Goal: Task Accomplishment & Management: Use online tool/utility

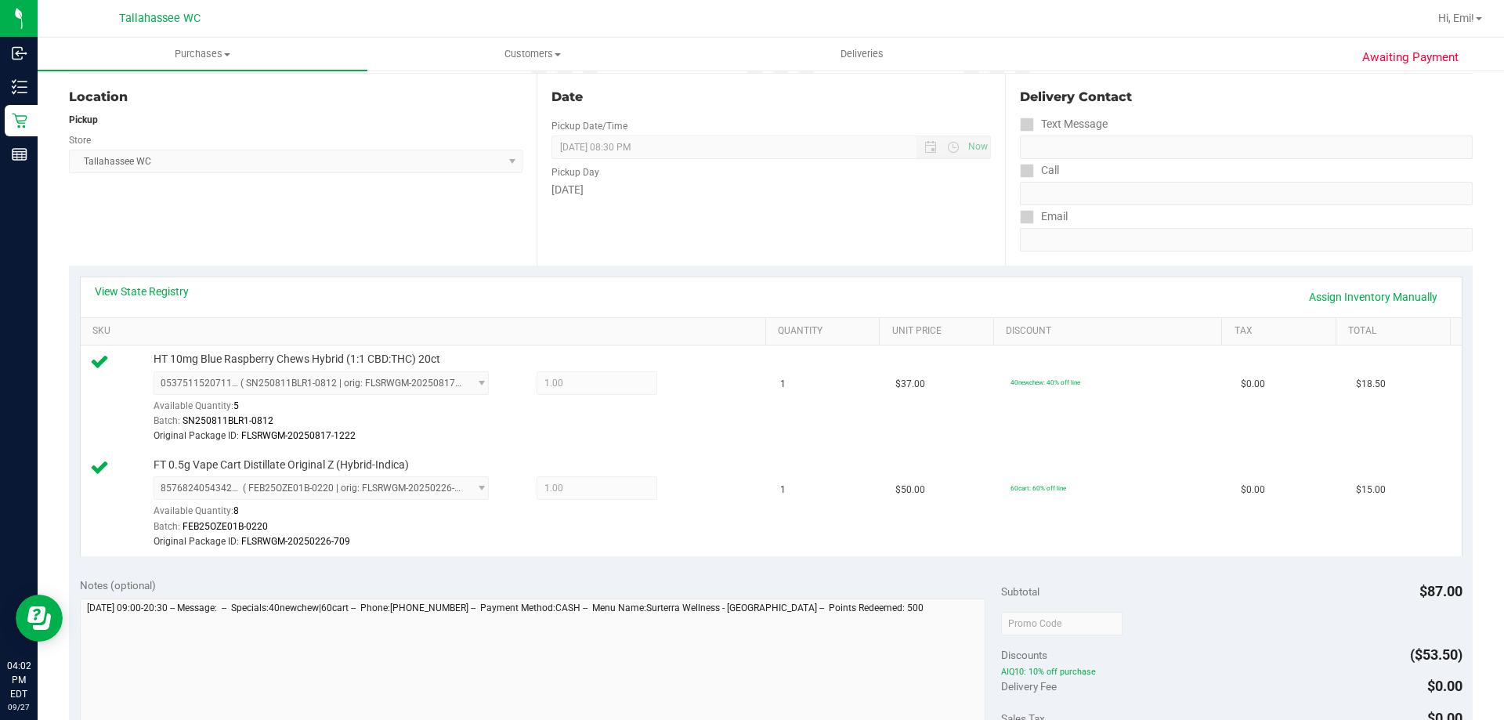
scroll to position [470, 0]
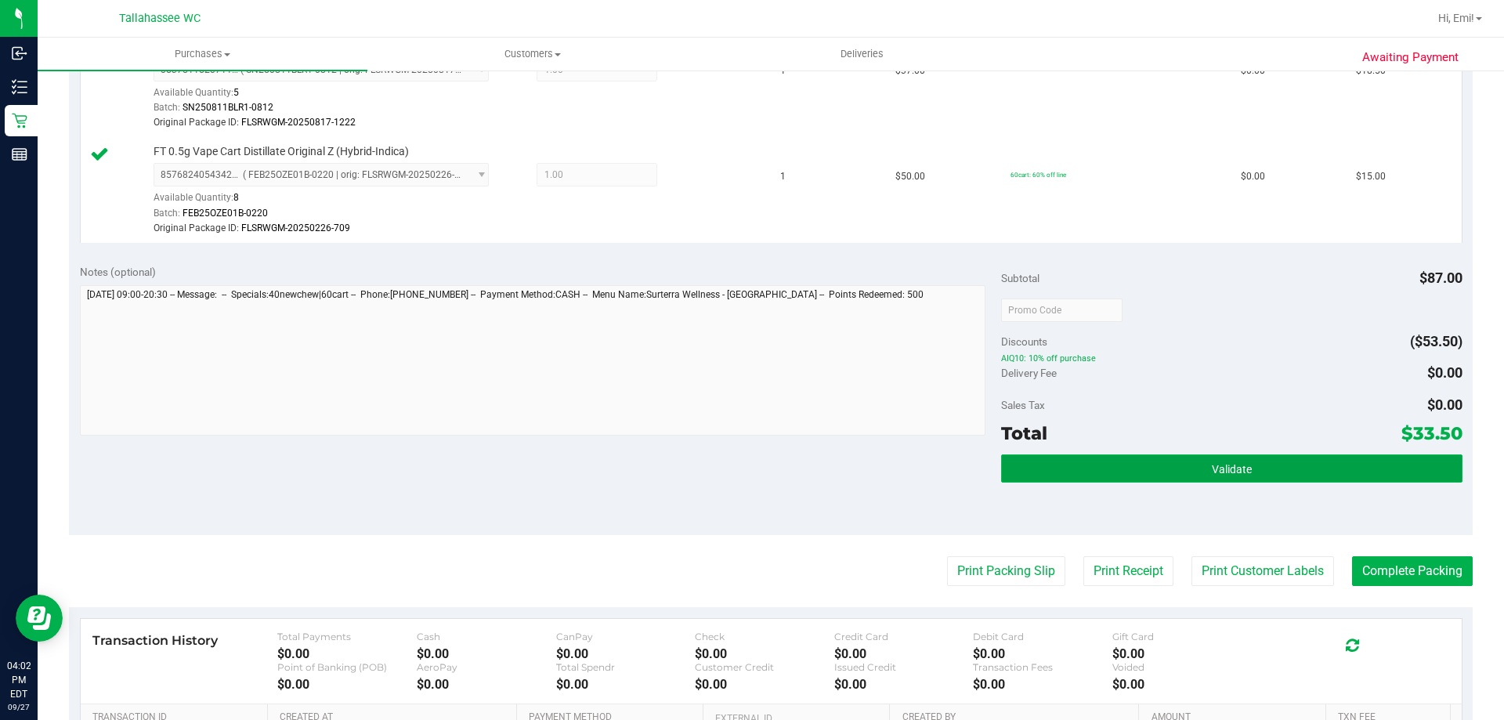
click at [1053, 464] on button "Validate" at bounding box center [1231, 468] width 461 height 28
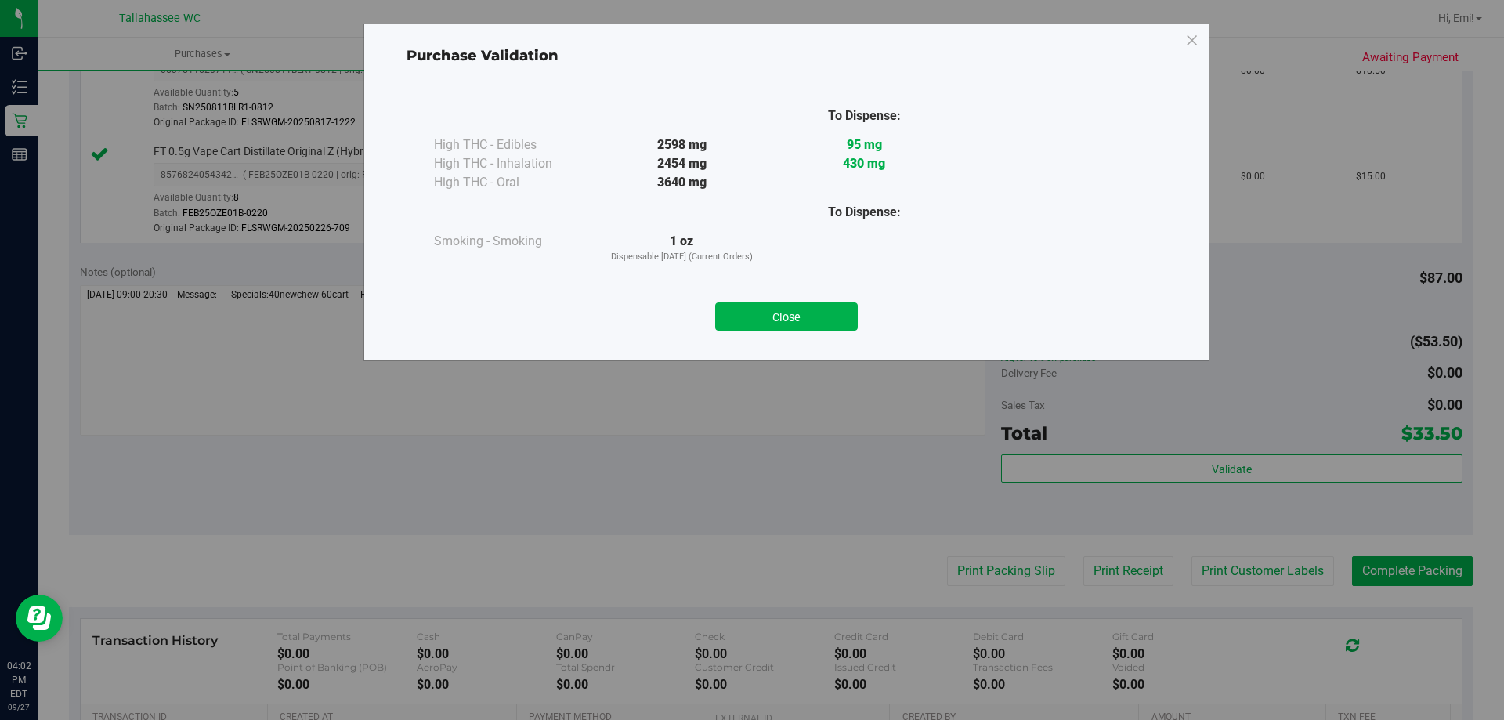
click at [817, 322] on button "Close" at bounding box center [786, 316] width 143 height 28
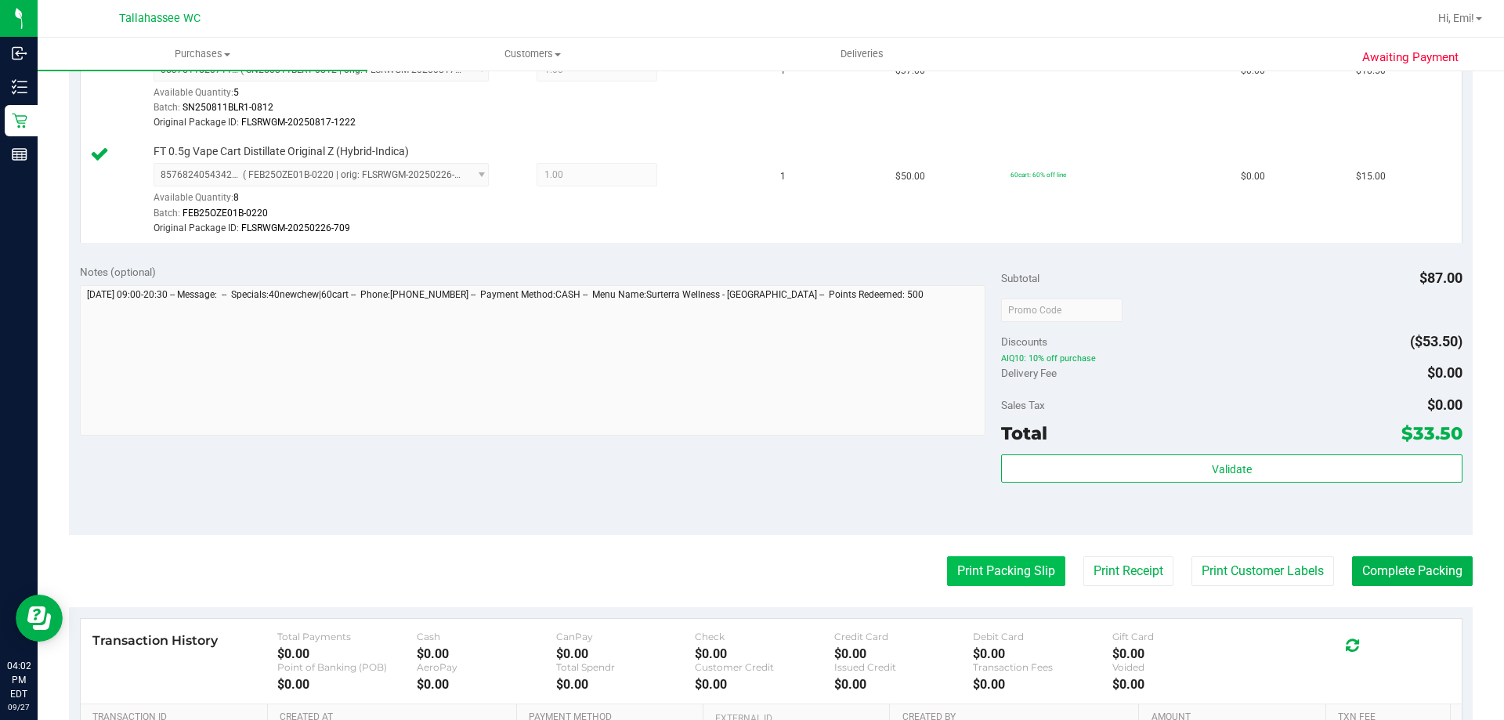
click at [1010, 562] on button "Print Packing Slip" at bounding box center [1006, 571] width 118 height 30
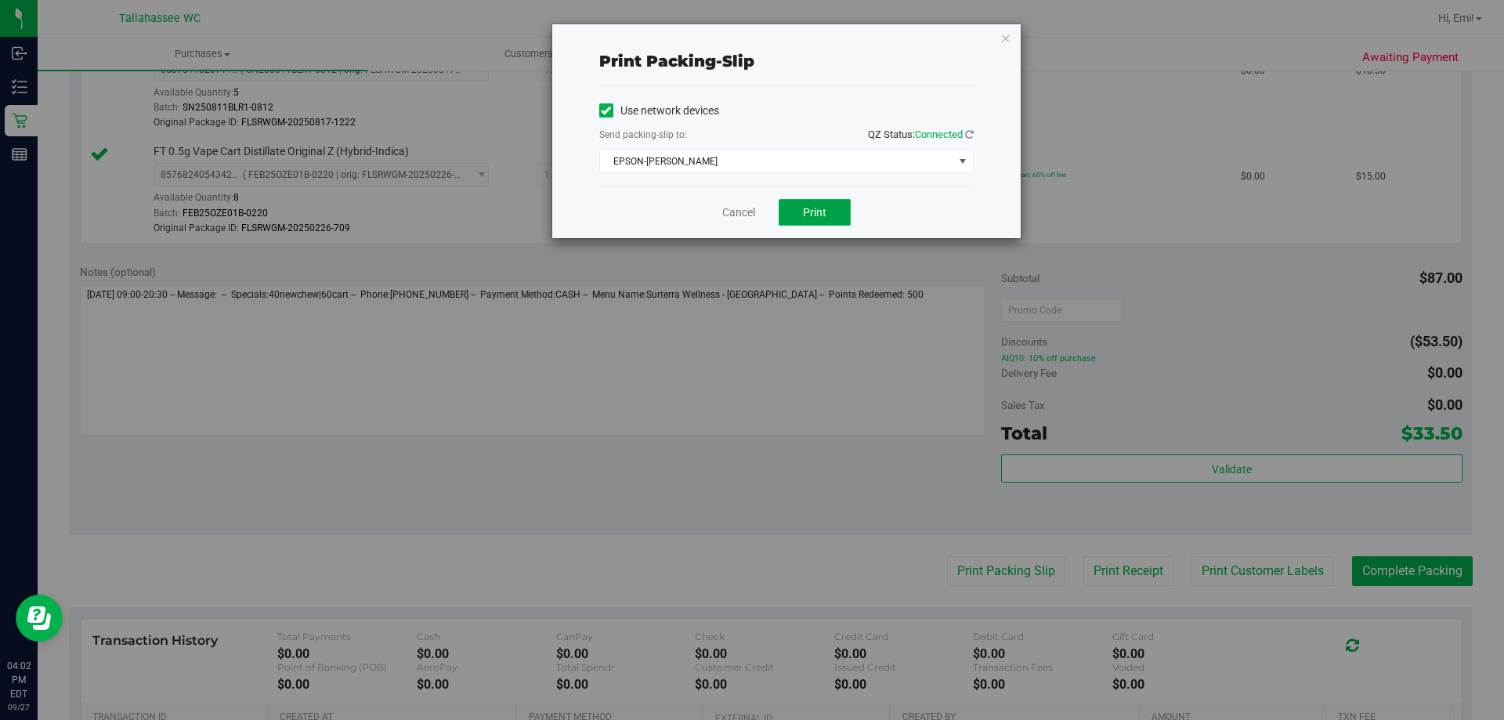
click at [823, 221] on button "Print" at bounding box center [815, 212] width 72 height 27
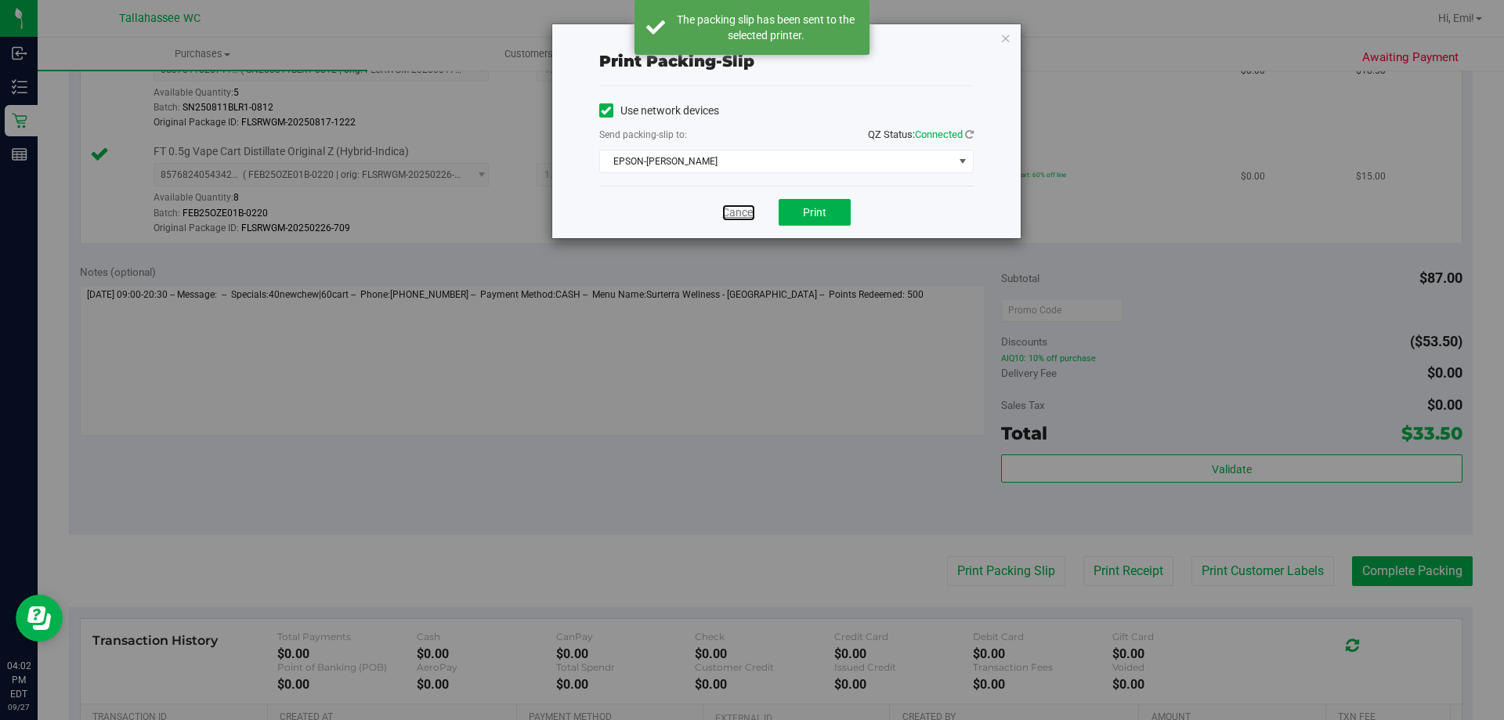
drag, startPoint x: 742, startPoint y: 212, endPoint x: 795, endPoint y: 223, distance: 54.4
click at [741, 210] on link "Cancel" at bounding box center [738, 212] width 33 height 16
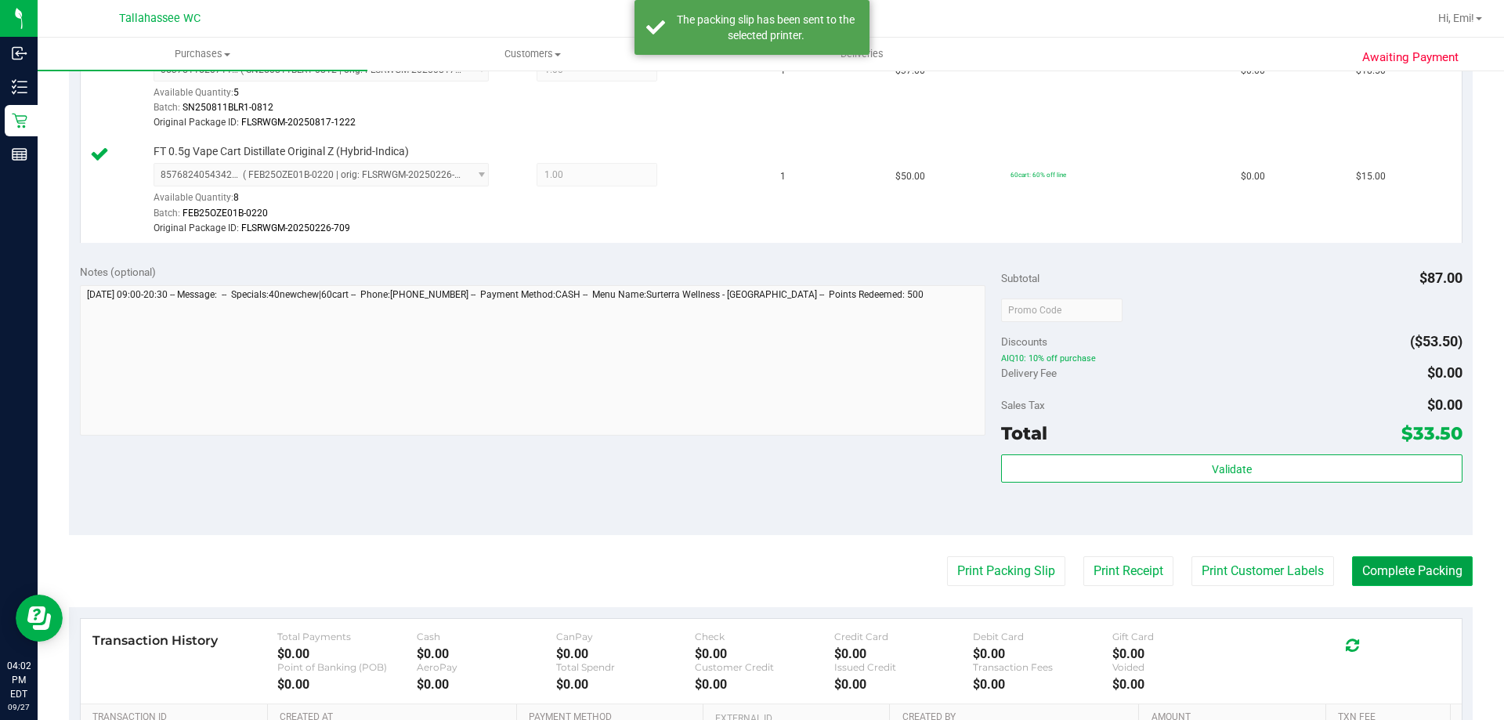
click at [1366, 570] on button "Complete Packing" at bounding box center [1412, 571] width 121 height 30
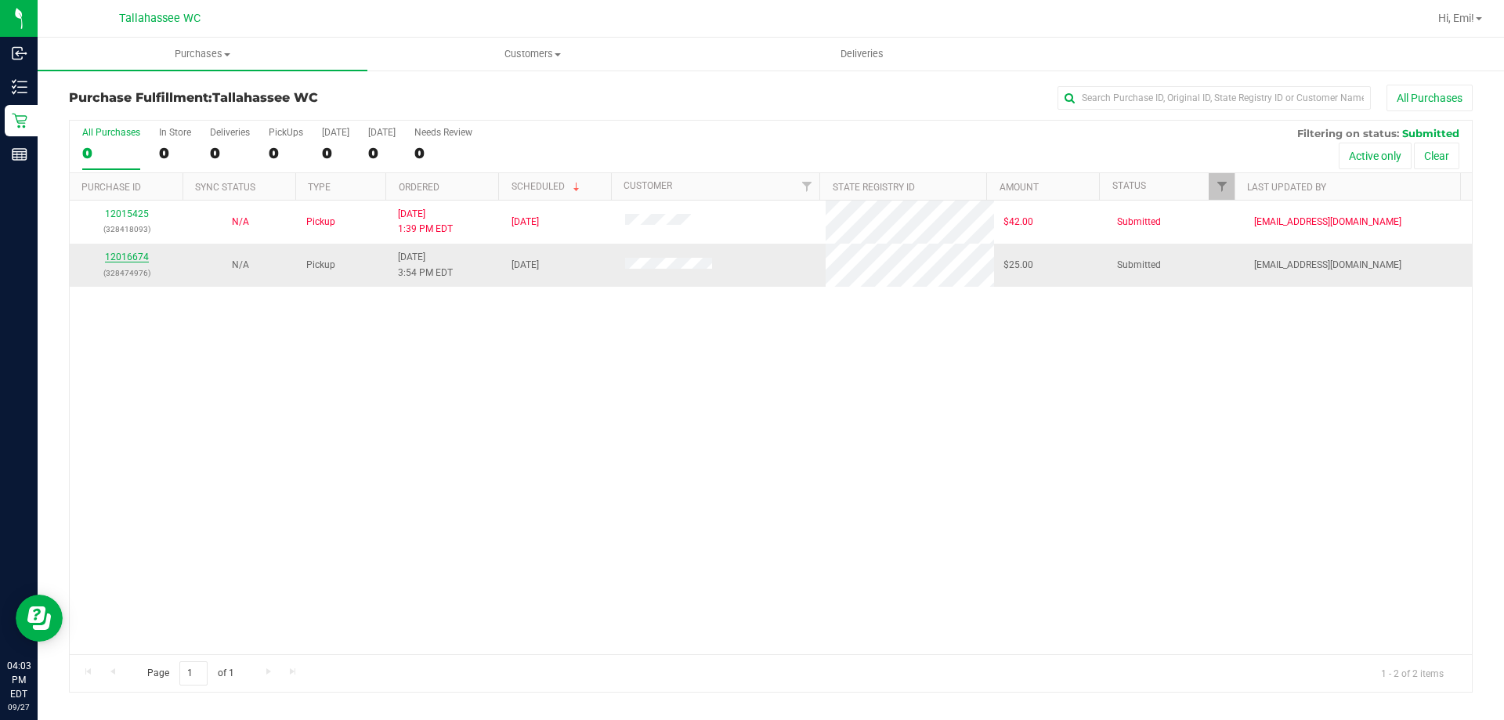
click at [133, 259] on link "12016674" at bounding box center [127, 257] width 44 height 11
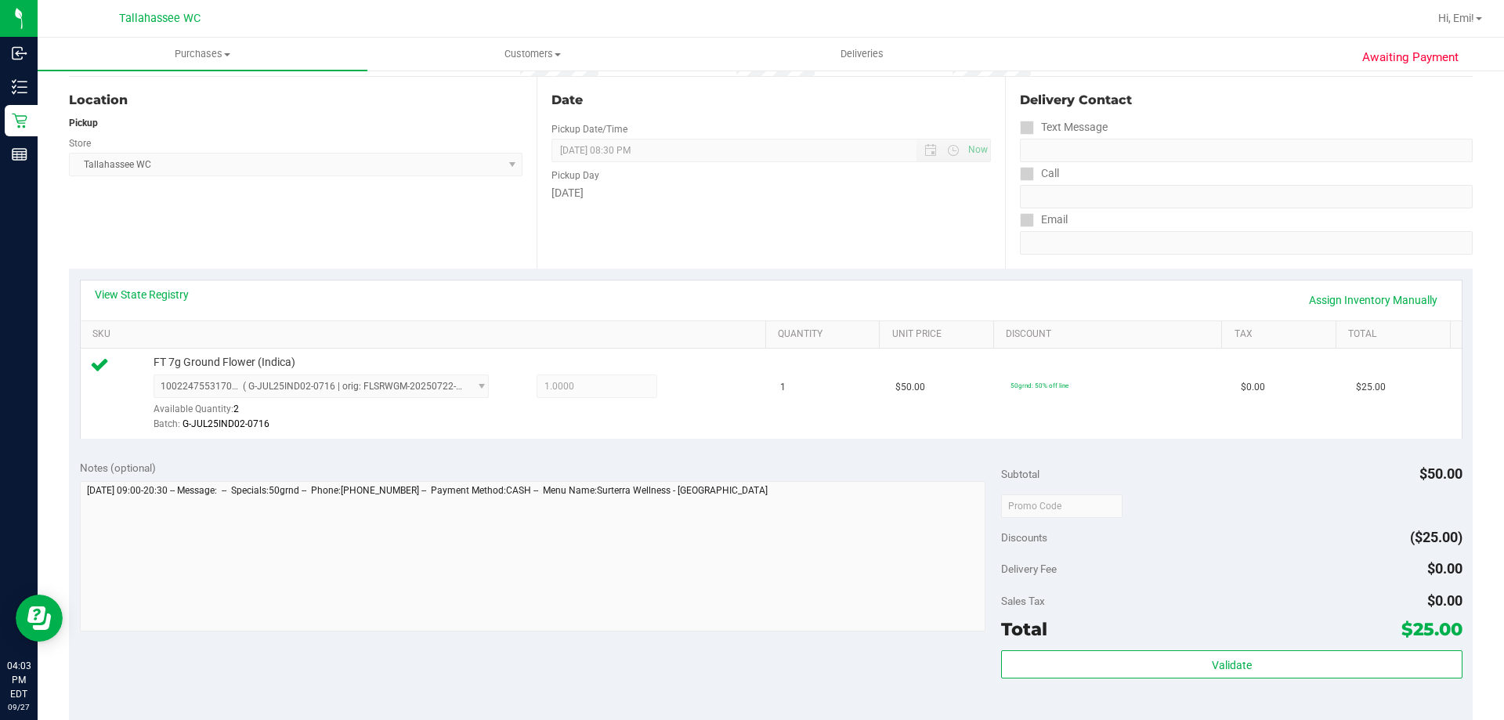
scroll to position [392, 0]
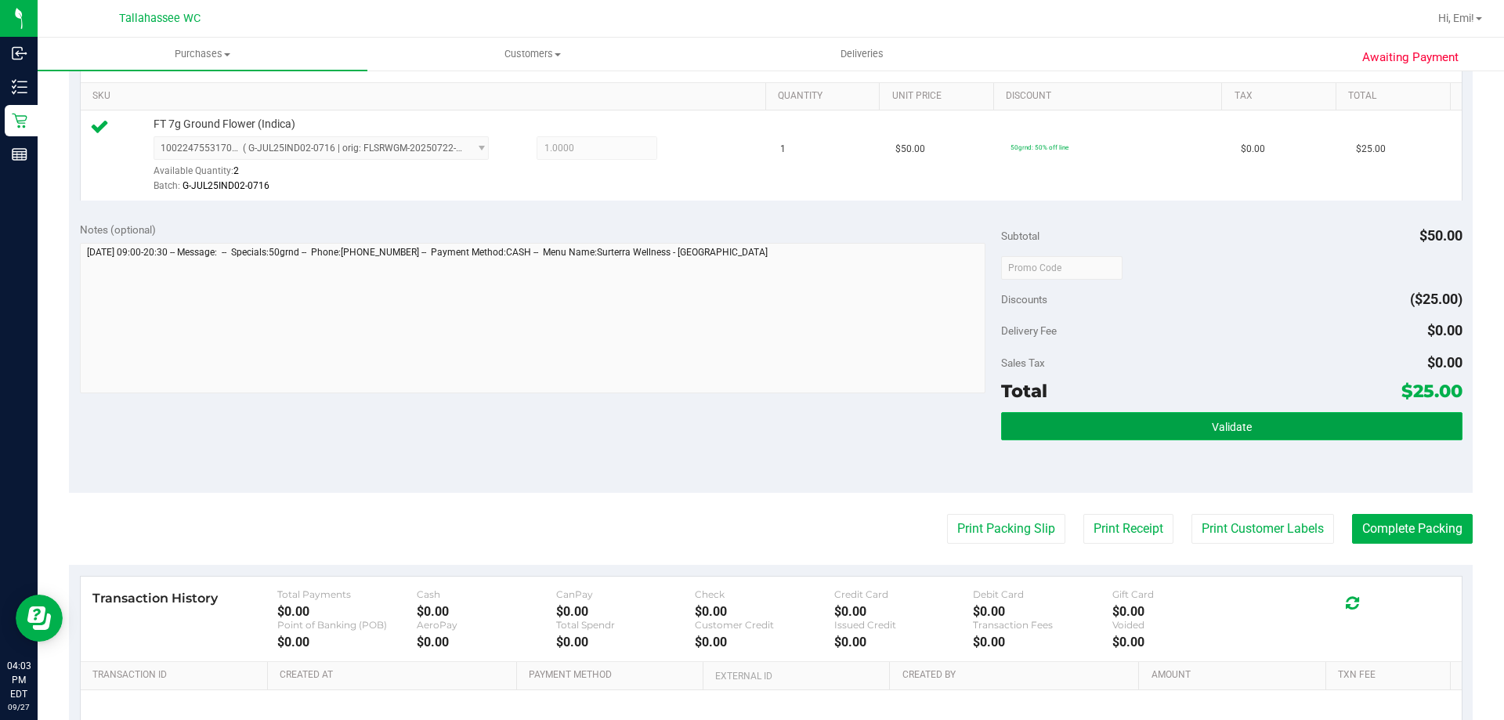
click at [1050, 431] on button "Validate" at bounding box center [1231, 426] width 461 height 28
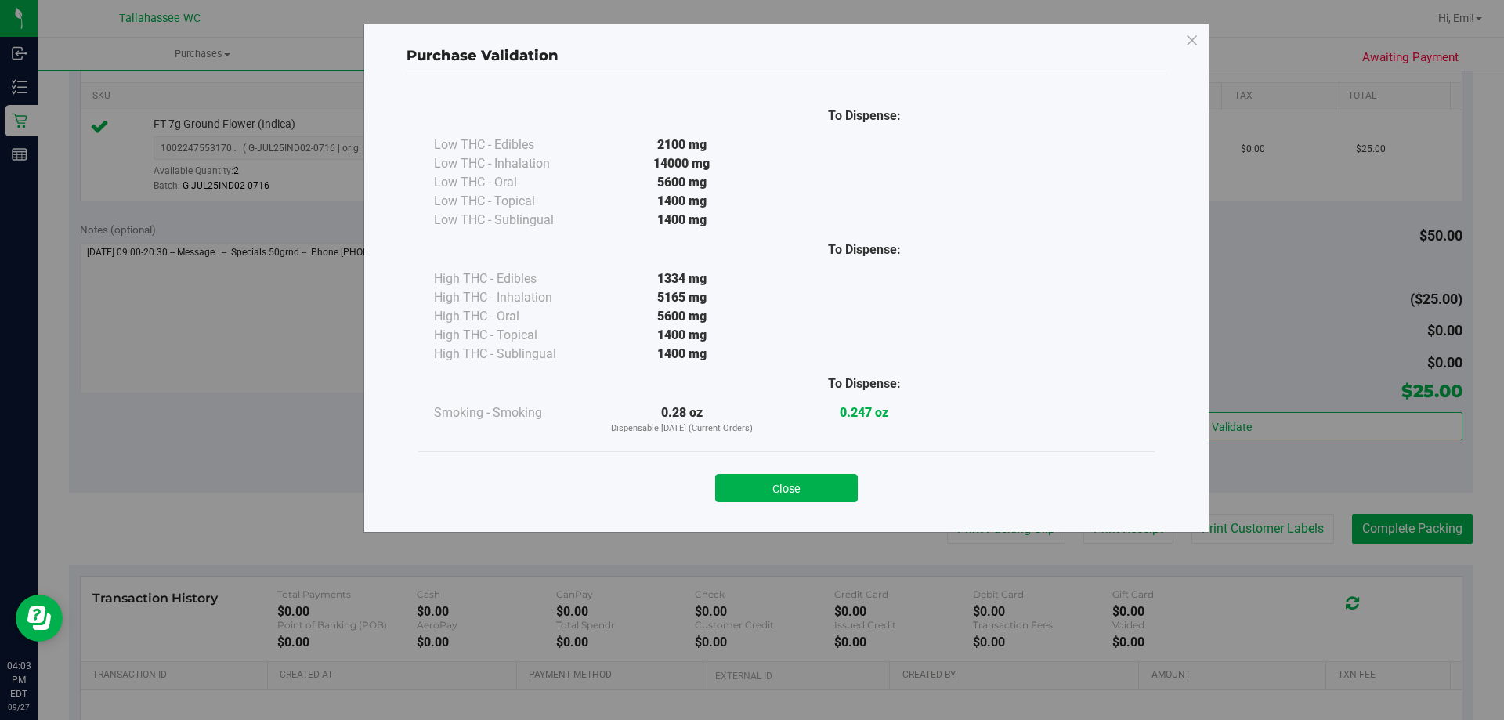
drag, startPoint x: 813, startPoint y: 472, endPoint x: 888, endPoint y: 493, distance: 78.1
click at [814, 472] on div "Close" at bounding box center [786, 483] width 713 height 39
click at [838, 501] on button "Close" at bounding box center [786, 488] width 143 height 28
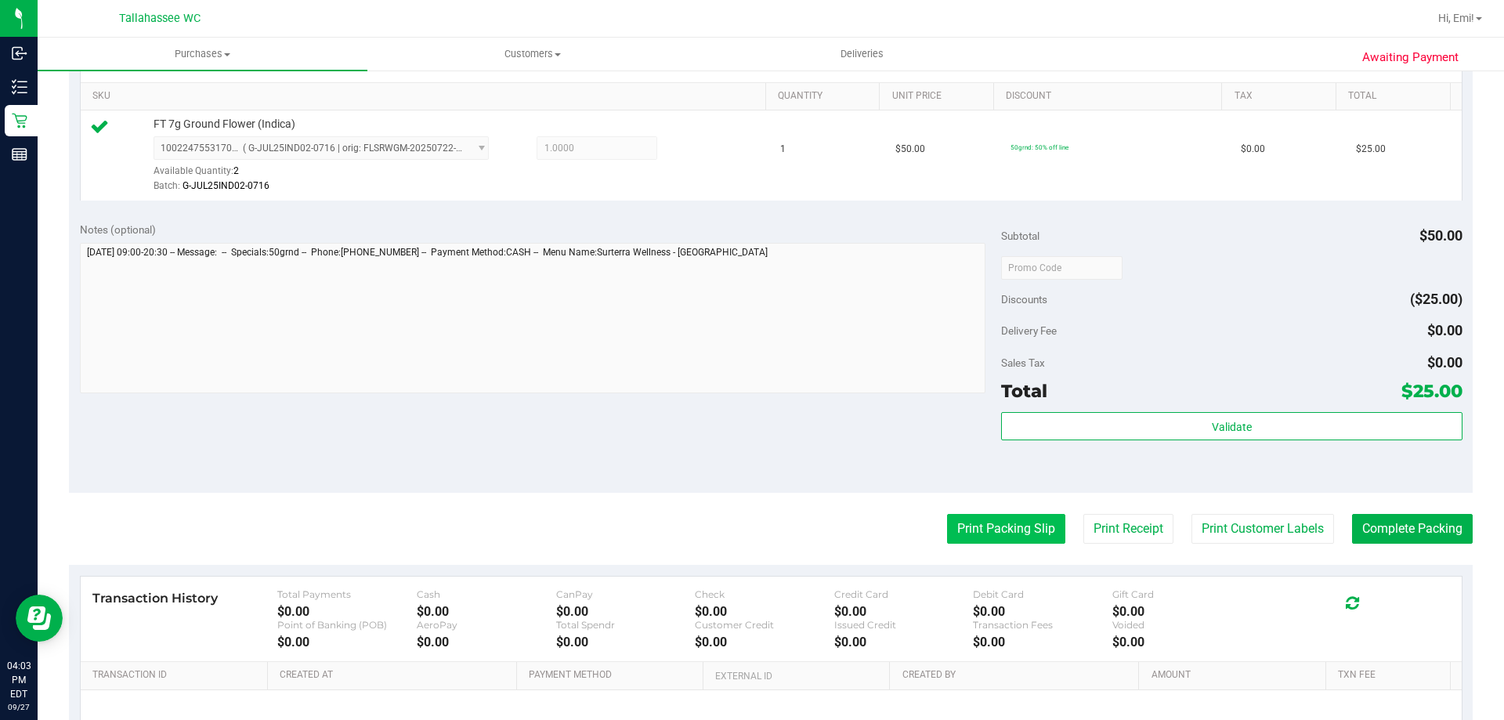
click at [1019, 531] on button "Print Packing Slip" at bounding box center [1006, 529] width 118 height 30
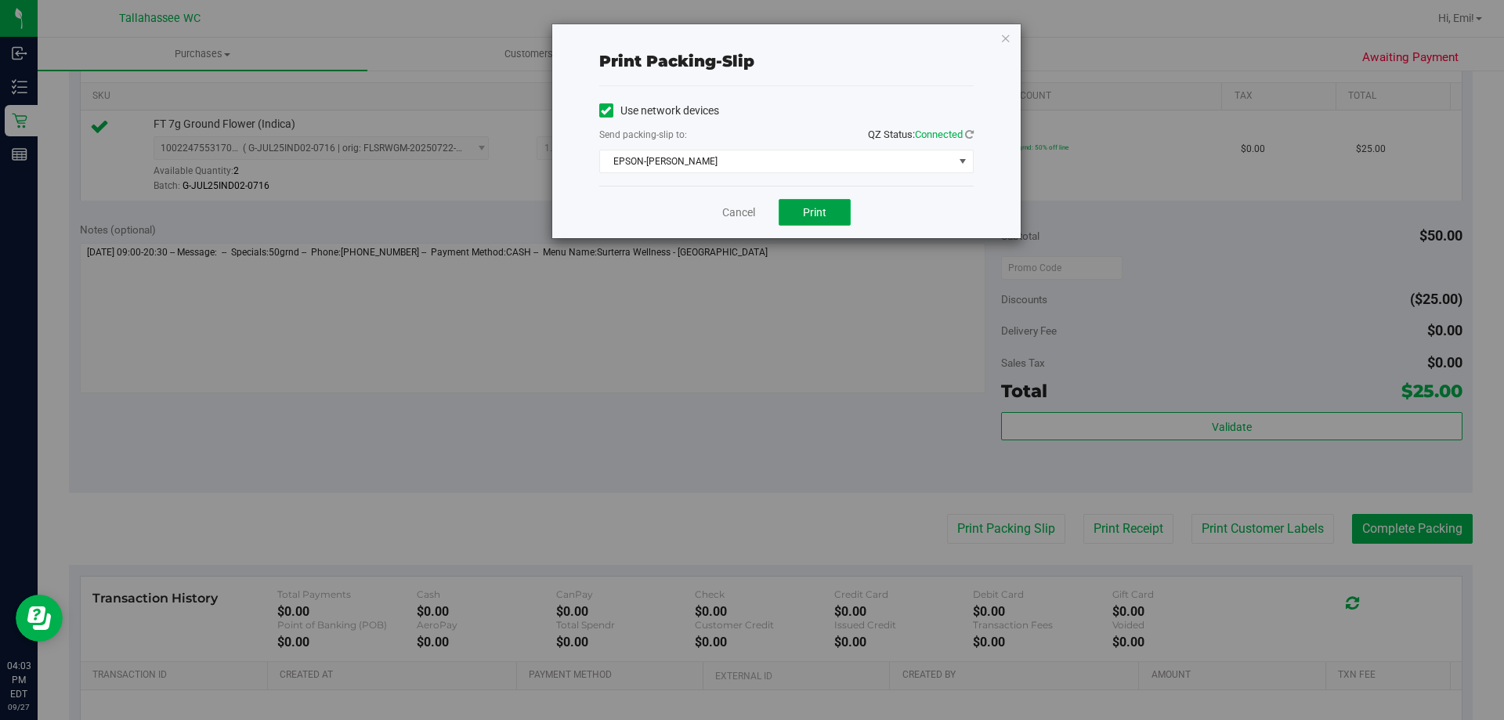
click at [818, 207] on span "Print" at bounding box center [815, 212] width 24 height 13
click at [746, 212] on link "Cancel" at bounding box center [738, 212] width 33 height 16
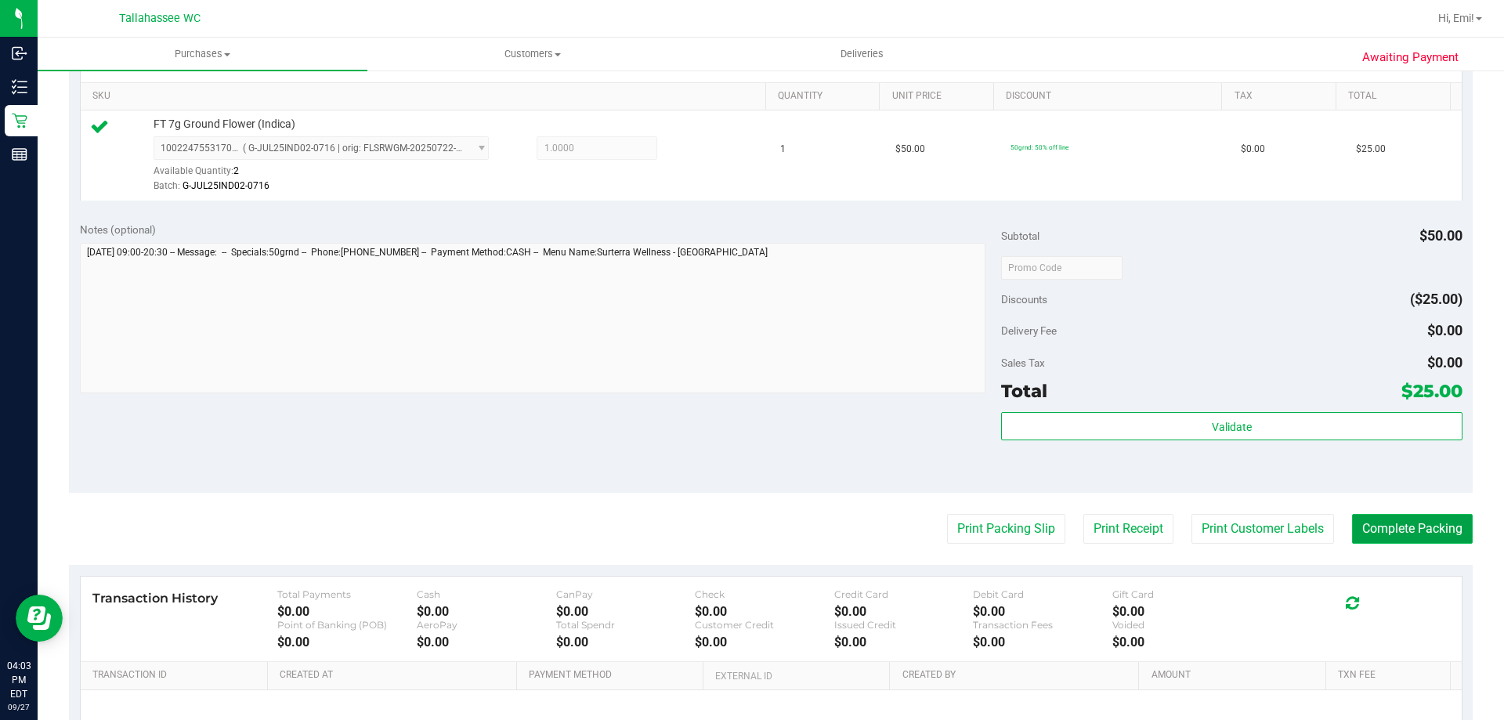
click at [1417, 523] on button "Complete Packing" at bounding box center [1412, 529] width 121 height 30
